Goal: Find specific page/section: Find specific page/section

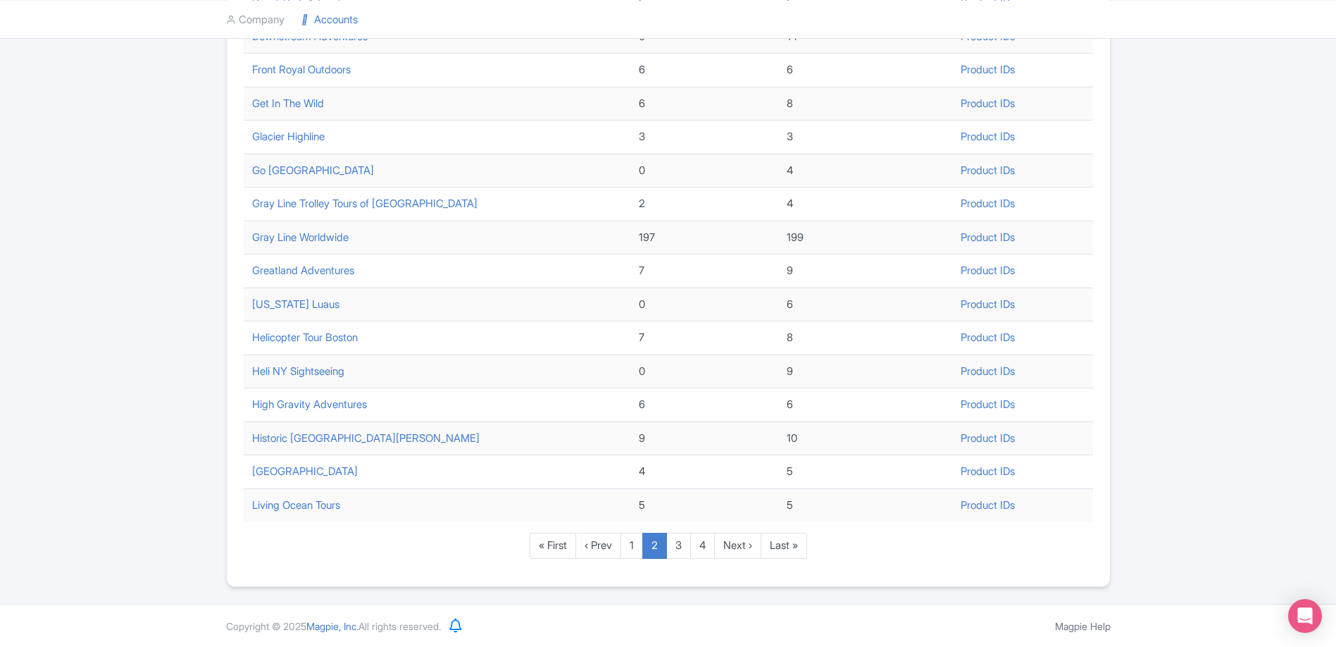
scroll to position [408, 0]
click at [778, 549] on link "Last »" at bounding box center [784, 545] width 46 height 26
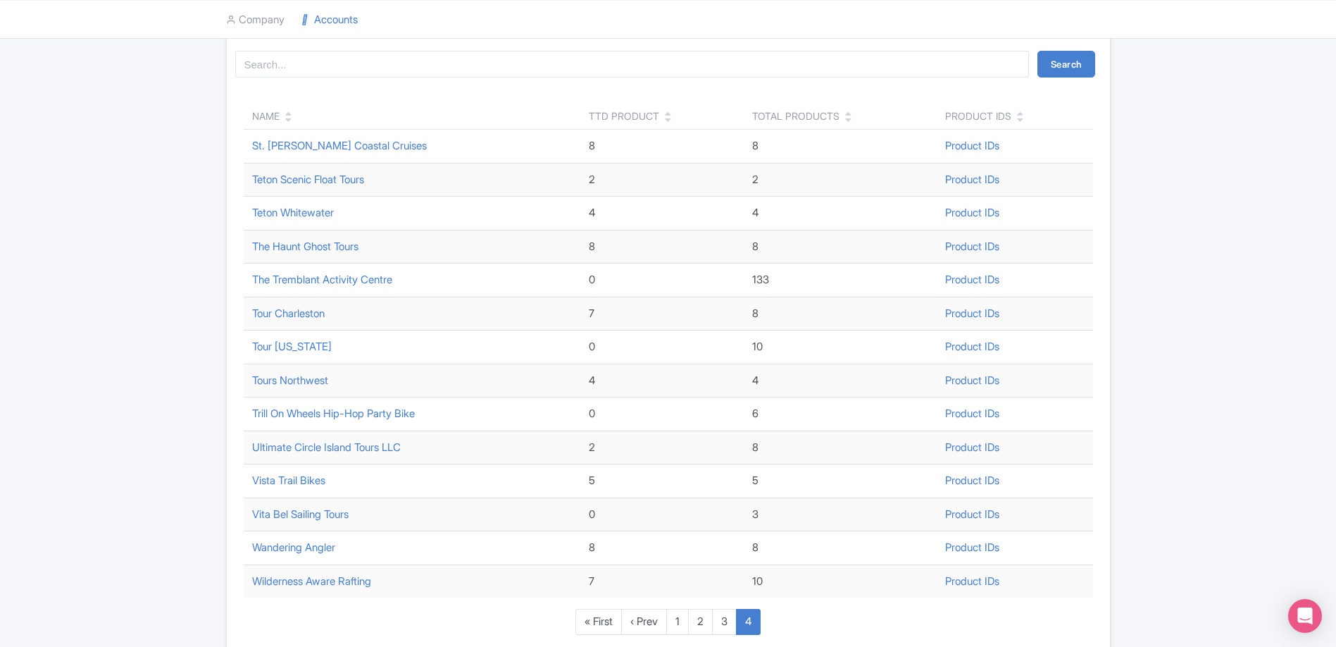
scroll to position [132, 0]
click at [293, 476] on link "Vista Trail Bikes" at bounding box center [288, 478] width 73 height 13
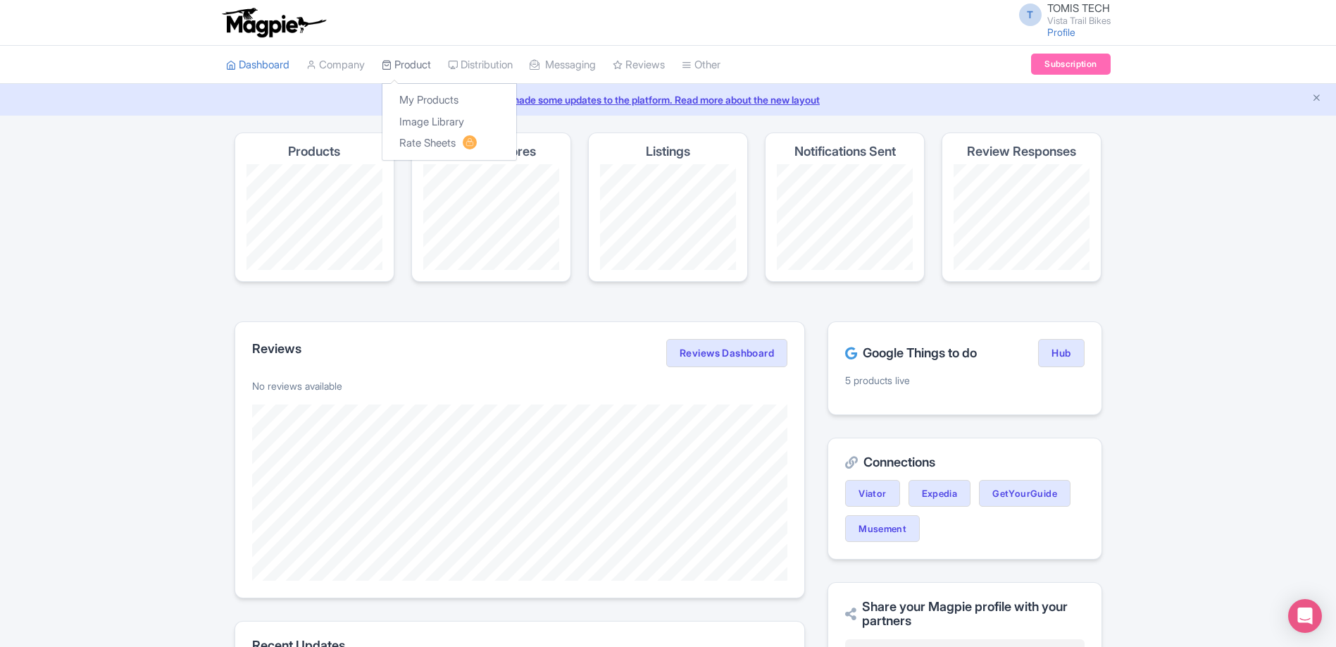
click at [421, 63] on link "Product" at bounding box center [406, 65] width 49 height 39
